Goal: Information Seeking & Learning: Find specific fact

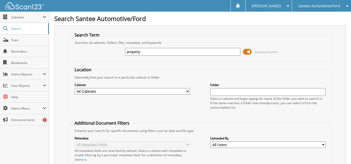
type input "property tax"
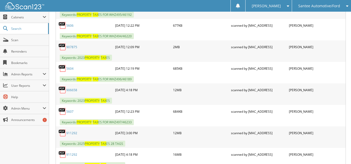
scroll to position [311, 0]
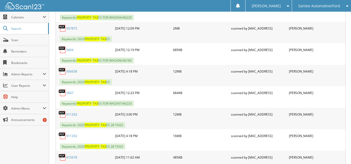
click at [70, 114] on link "911292" at bounding box center [71, 114] width 11 height 4
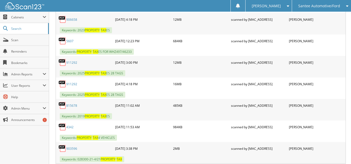
scroll to position [337, 0]
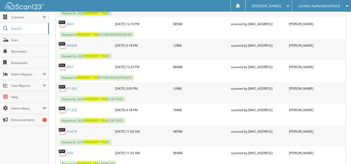
click at [76, 46] on link "906658" at bounding box center [71, 45] width 11 height 4
